Goal: Information Seeking & Learning: Find specific fact

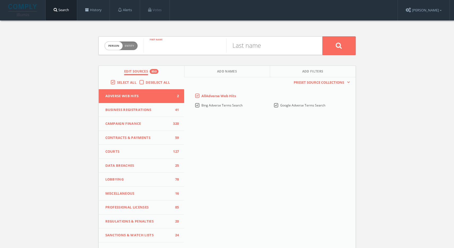
paste input "[PERSON_NAME]"
click at [183, 49] on input "[PERSON_NAME]" at bounding box center [185, 46] width 83 height 14
click at [177, 49] on input "[PERSON_NAME]" at bounding box center [185, 46] width 83 height 14
type input "[PERSON_NAME]"
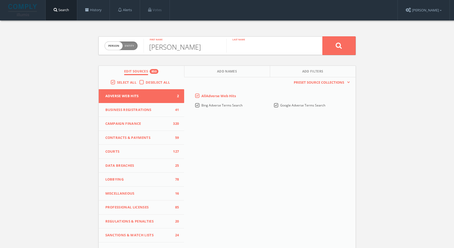
paste input "[PERSON_NAME]"
type input "[PERSON_NAME]"
click at [341, 48] on icon at bounding box center [339, 45] width 6 height 7
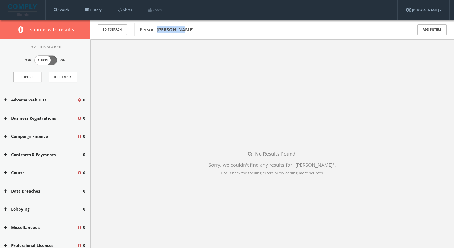
drag, startPoint x: 182, startPoint y: 28, endPoint x: 158, endPoint y: 29, distance: 23.7
click at [158, 29] on span "Person [PERSON_NAME]" at bounding box center [273, 29] width 266 height 7
copy b "[PERSON_NAME]"
